Goal: Communication & Community: Answer question/provide support

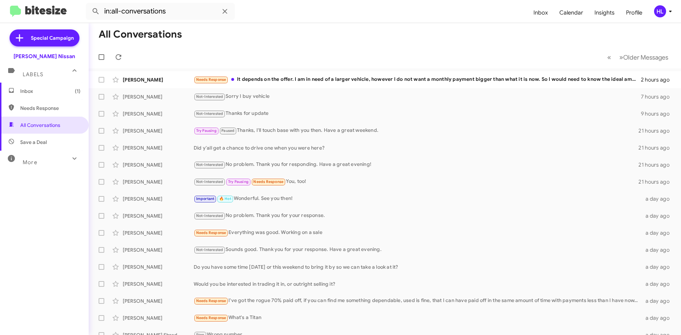
click at [49, 11] on img at bounding box center [38, 12] width 57 height 12
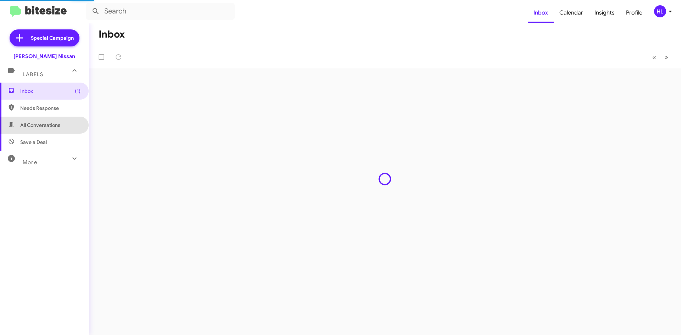
click at [63, 124] on span "All Conversations" at bounding box center [44, 125] width 89 height 17
type input "in:all-conversations"
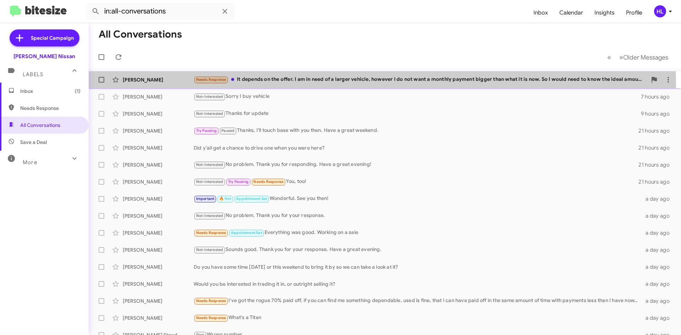
click at [267, 85] on div "[PERSON_NAME] Needs Response It depends on the offer. I am in need of a larger …" at bounding box center [384, 80] width 581 height 14
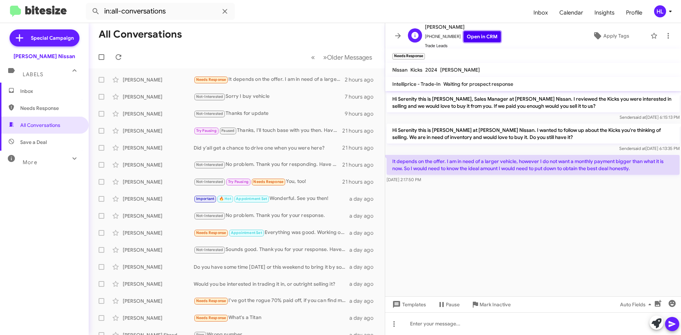
click at [491, 40] on link "Open in CRM" at bounding box center [482, 36] width 37 height 11
click at [395, 36] on icon at bounding box center [398, 36] width 9 height 9
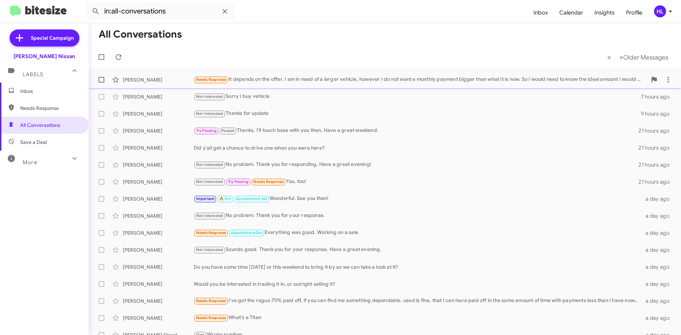
click at [167, 76] on div "[PERSON_NAME] Needs Response It depends on the offer. I am in need of a larger …" at bounding box center [384, 80] width 581 height 14
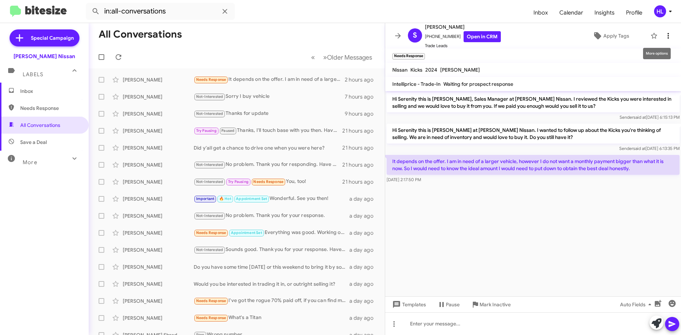
click at [664, 39] on icon at bounding box center [668, 36] width 9 height 9
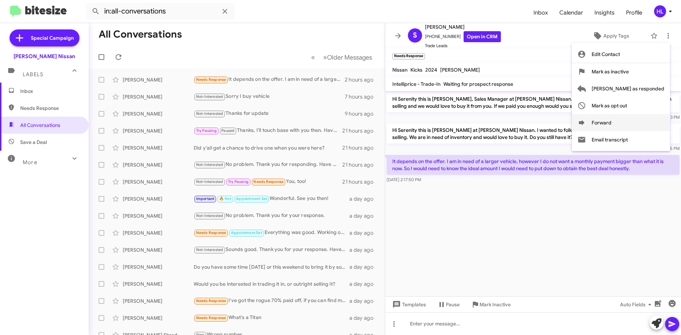
click at [639, 119] on button "Forward" at bounding box center [621, 122] width 98 height 17
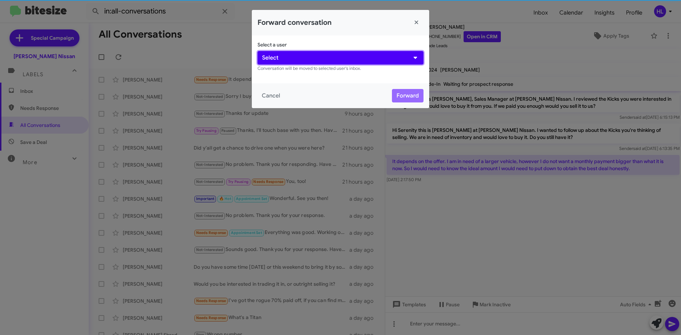
click at [334, 59] on button "Select" at bounding box center [341, 57] width 166 height 13
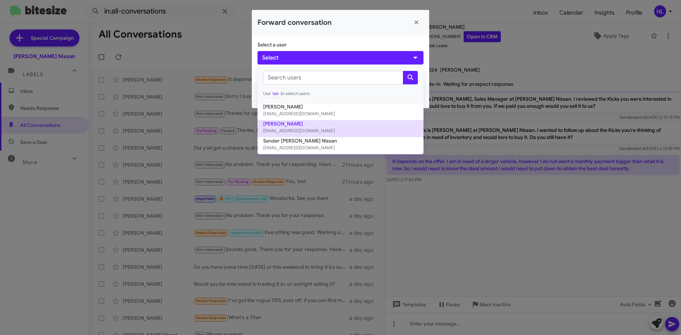
click at [320, 135] on button "[PERSON_NAME] [EMAIL_ADDRESS][DOMAIN_NAME]" at bounding box center [341, 128] width 166 height 17
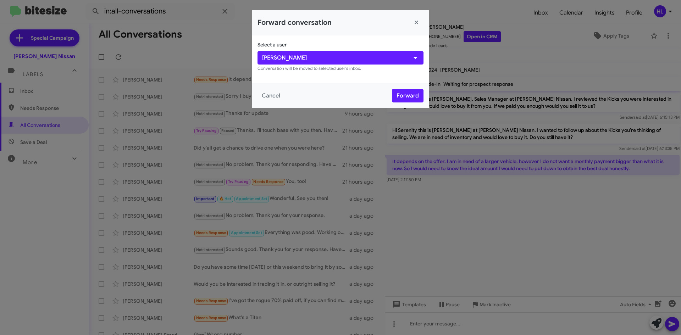
click at [418, 103] on div "Cancel Forward" at bounding box center [340, 95] width 177 height 25
click at [417, 98] on button "Forward" at bounding box center [408, 95] width 32 height 13
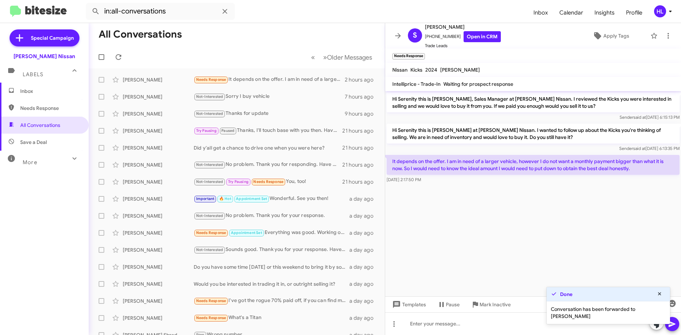
click at [400, 33] on icon at bounding box center [398, 36] width 9 height 9
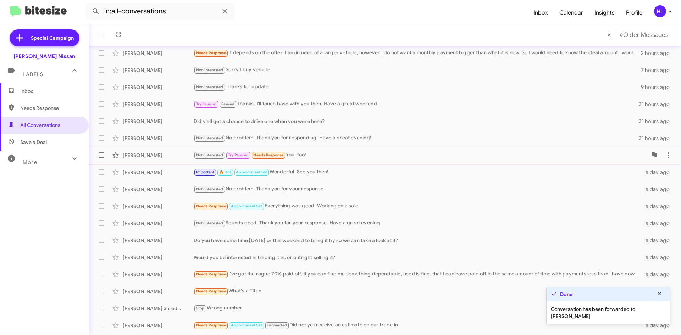
scroll to position [77, 0]
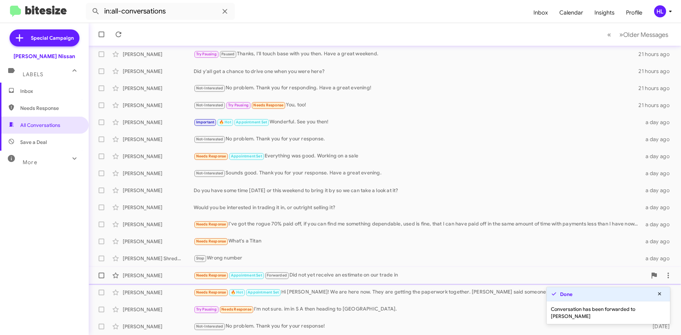
click at [177, 278] on div "[PERSON_NAME]" at bounding box center [158, 275] width 71 height 7
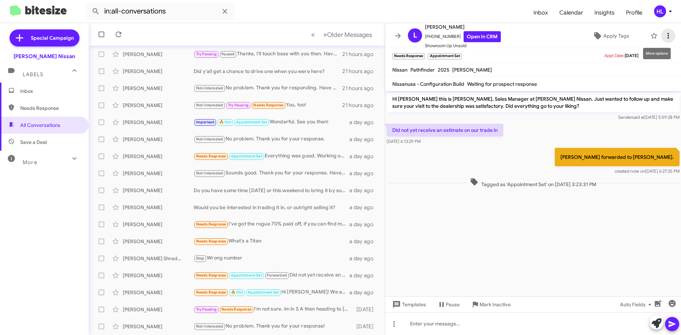
click at [664, 35] on icon at bounding box center [668, 36] width 9 height 9
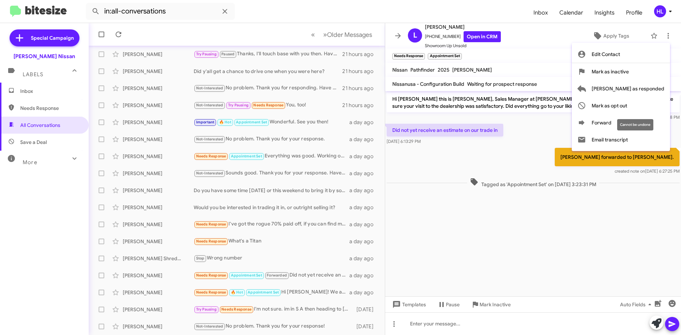
click at [632, 127] on div "Cannot be undone" at bounding box center [635, 124] width 36 height 11
click at [639, 129] on button "Forward" at bounding box center [621, 122] width 98 height 17
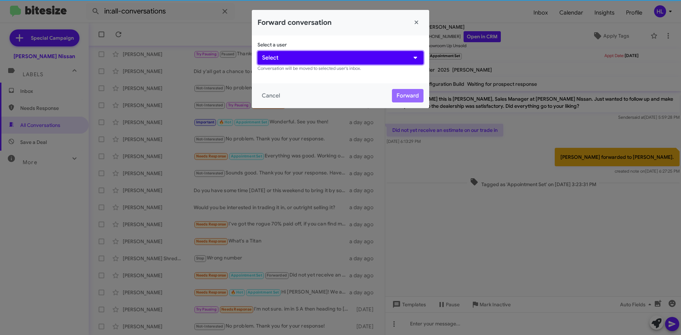
click at [318, 56] on button "Select" at bounding box center [341, 57] width 166 height 13
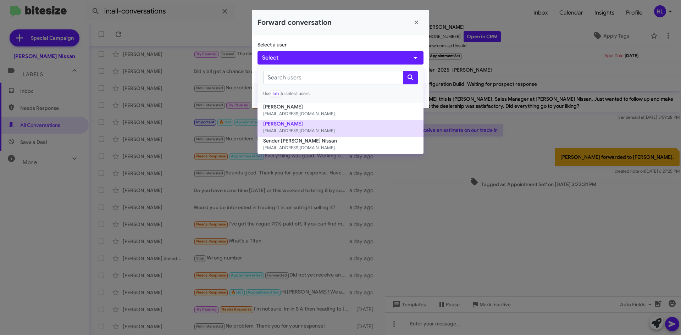
click at [315, 123] on button "[PERSON_NAME] [EMAIL_ADDRESS][DOMAIN_NAME]" at bounding box center [341, 128] width 166 height 17
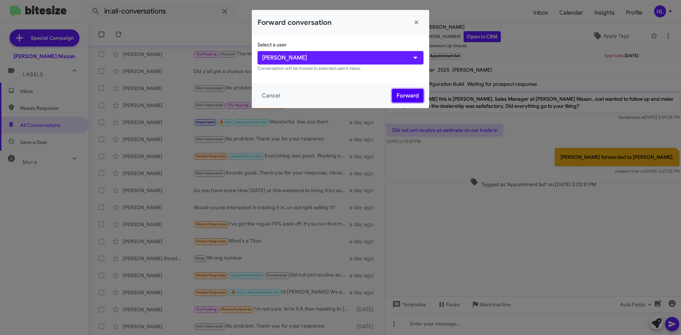
click at [415, 96] on button "Forward" at bounding box center [408, 95] width 32 height 13
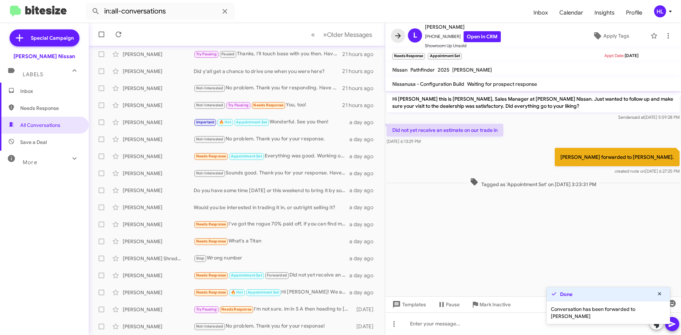
click at [397, 36] on icon at bounding box center [398, 35] width 6 height 5
